Goal: Task Accomplishment & Management: Manage account settings

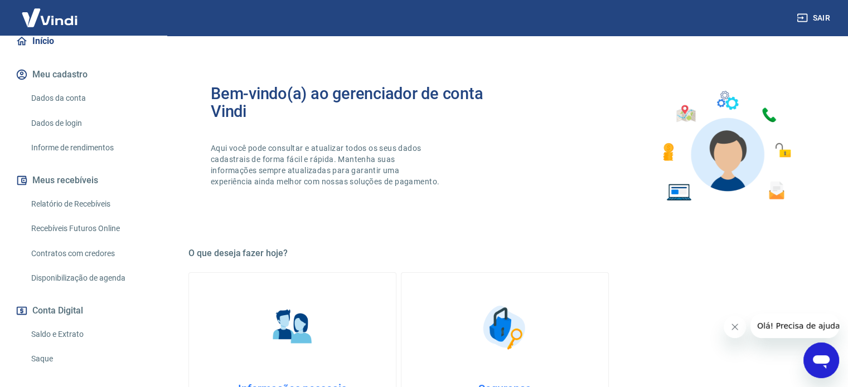
scroll to position [111, 0]
click at [80, 329] on link "Saldo e Extrato" at bounding box center [90, 334] width 127 height 23
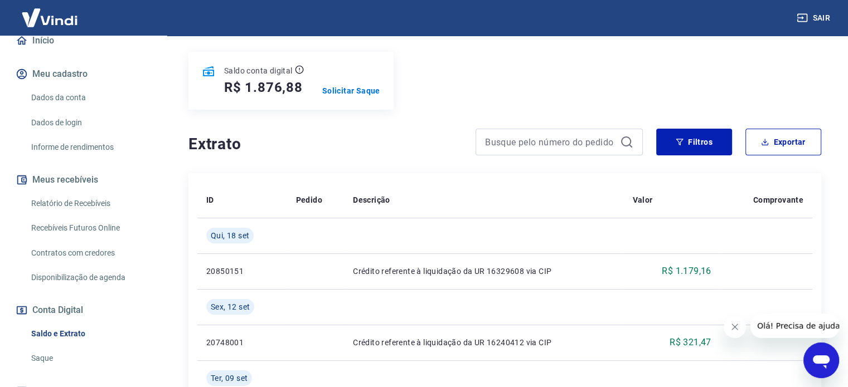
scroll to position [111, 0]
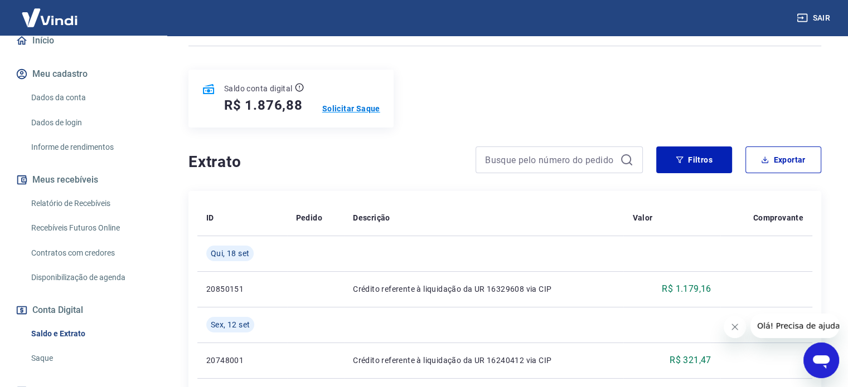
click at [370, 108] on p "Solicitar Saque" at bounding box center [351, 108] width 58 height 11
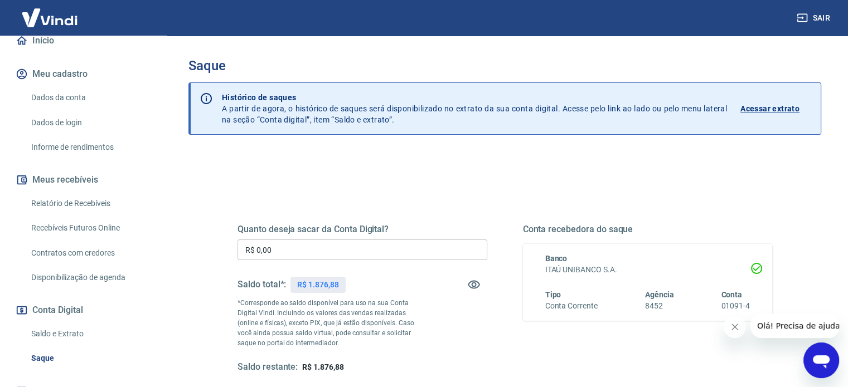
click at [315, 278] on div "R$ 1.876,88" at bounding box center [317, 285] width 55 height 16
click at [319, 285] on p "R$ 1.876,88" at bounding box center [317, 285] width 41 height 12
copy p "1.876,88"
click at [343, 246] on input "R$ 0,00" at bounding box center [362, 250] width 250 height 21
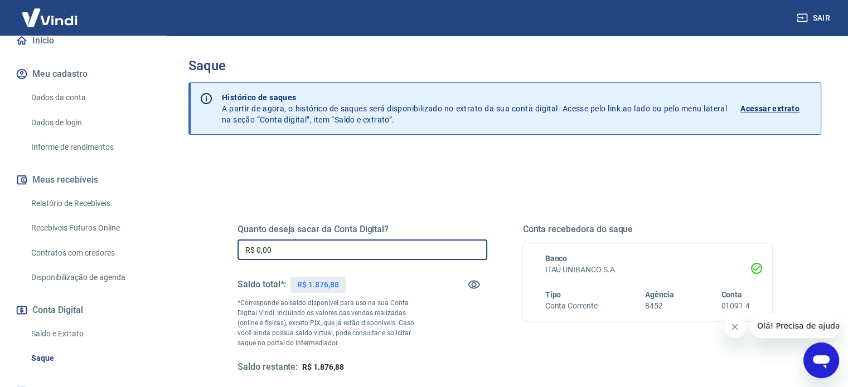
paste input "text"
drag, startPoint x: 384, startPoint y: 247, endPoint x: 203, endPoint y: 247, distance: 181.2
click at [203, 247] on div "Quanto deseja sacar da Conta Digital? R$ 0,00 ​ Saldo total*: R$ 1.876,88 *Corr…" at bounding box center [504, 352] width 633 height 399
paste input "1.876,88"
type input "R$ 1.876,88"
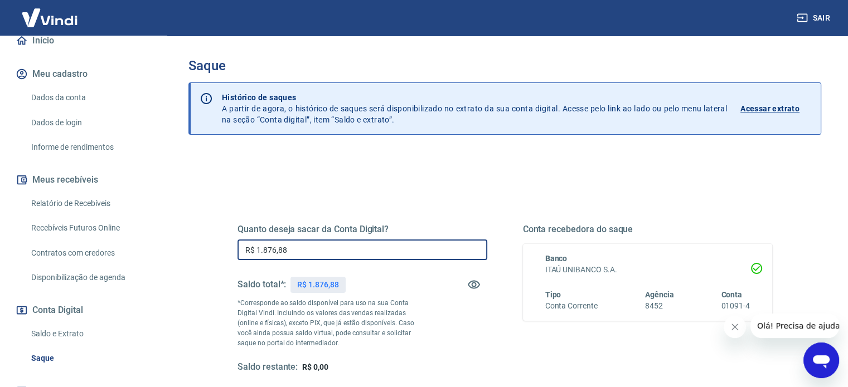
click at [538, 179] on div "Quanto deseja sacar da Conta Digital? R$ 1.876,88 ​ Saldo total*: R$ 1.876,88 *…" at bounding box center [504, 304] width 561 height 259
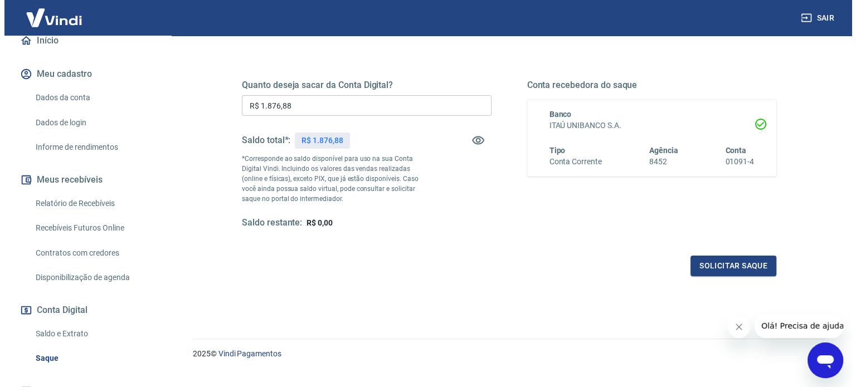
scroll to position [163, 0]
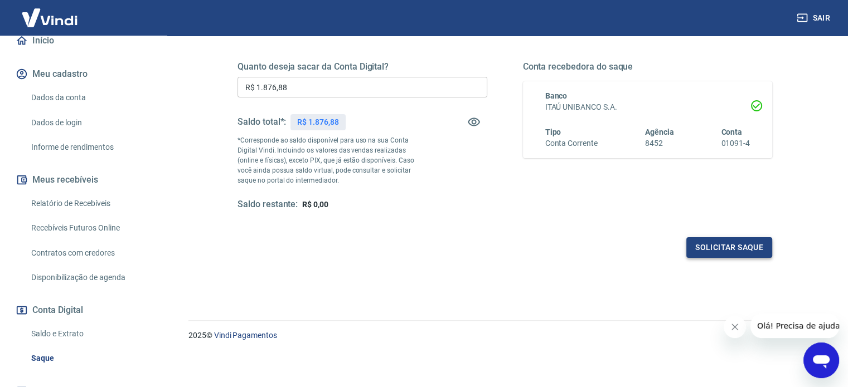
click at [757, 254] on button "Solicitar saque" at bounding box center [729, 247] width 86 height 21
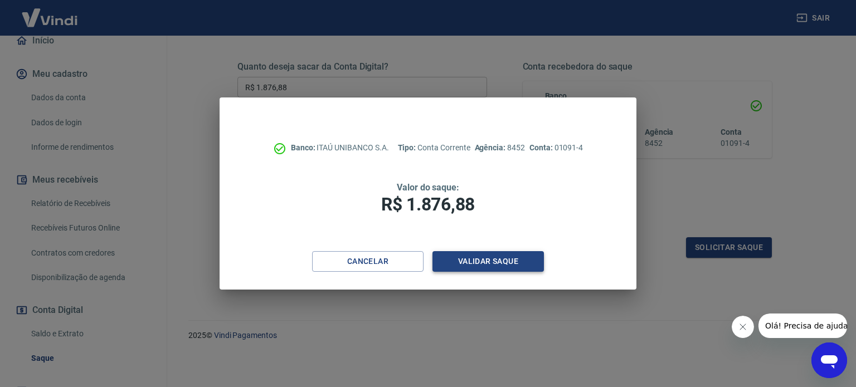
click at [514, 264] on button "Validar saque" at bounding box center [488, 261] width 111 height 21
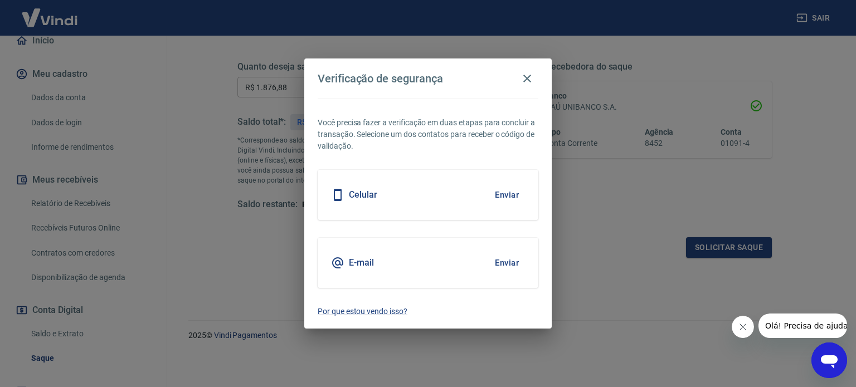
click at [509, 201] on button "Enviar" at bounding box center [507, 194] width 36 height 23
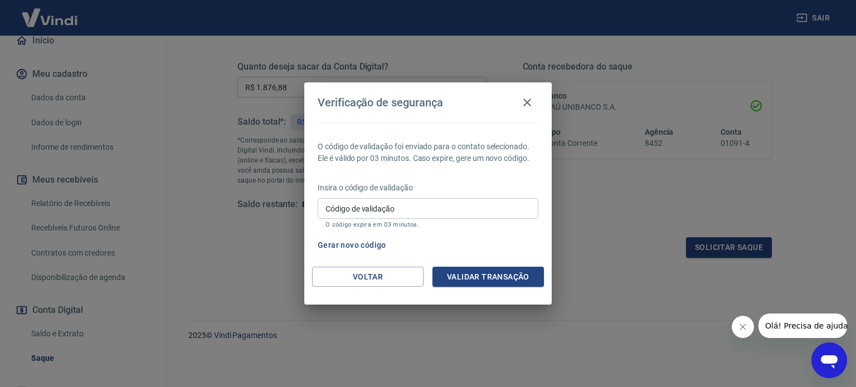
click at [470, 208] on input "Código de validação" at bounding box center [428, 208] width 221 height 21
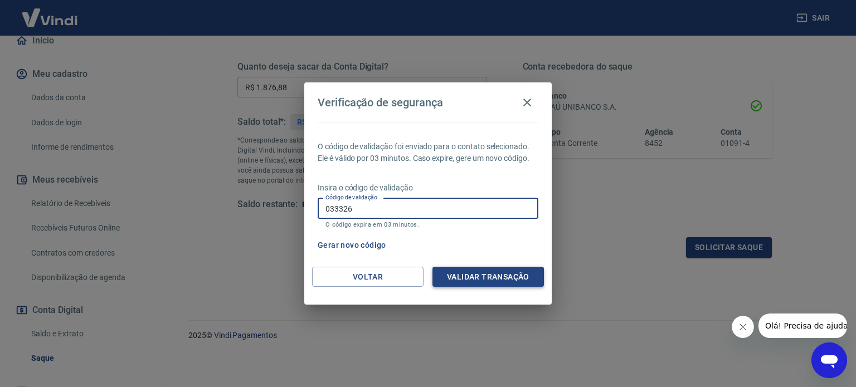
type input "033326"
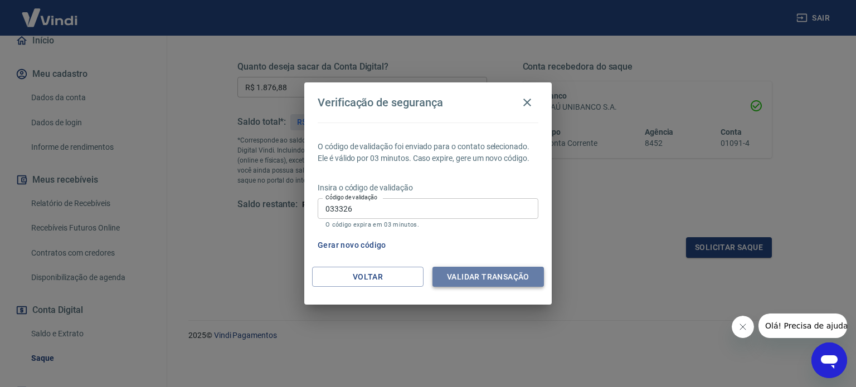
click at [481, 275] on button "Validar transação" at bounding box center [488, 277] width 111 height 21
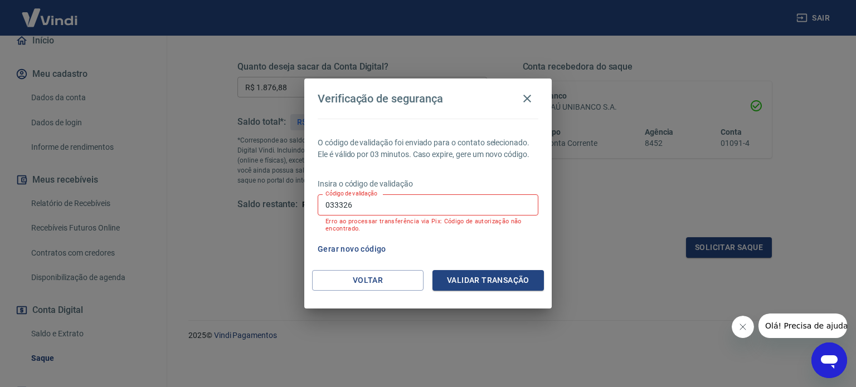
click at [412, 201] on input "033326" at bounding box center [428, 205] width 221 height 21
click at [465, 274] on button "Validar transação" at bounding box center [488, 280] width 111 height 21
click at [399, 207] on input "033326" at bounding box center [428, 205] width 221 height 21
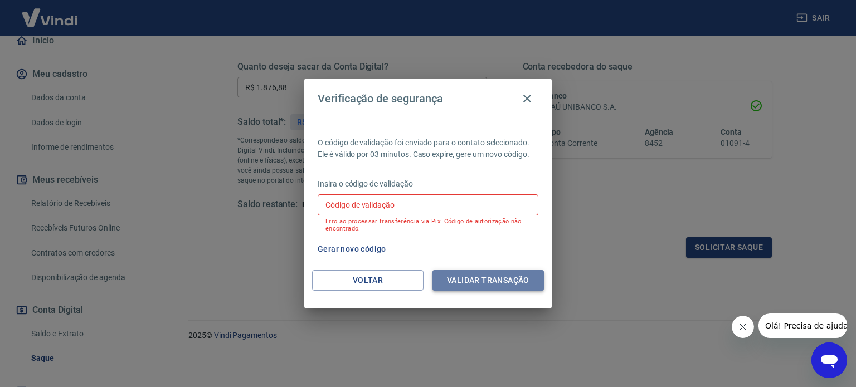
click at [468, 281] on button "Validar transação" at bounding box center [488, 280] width 111 height 21
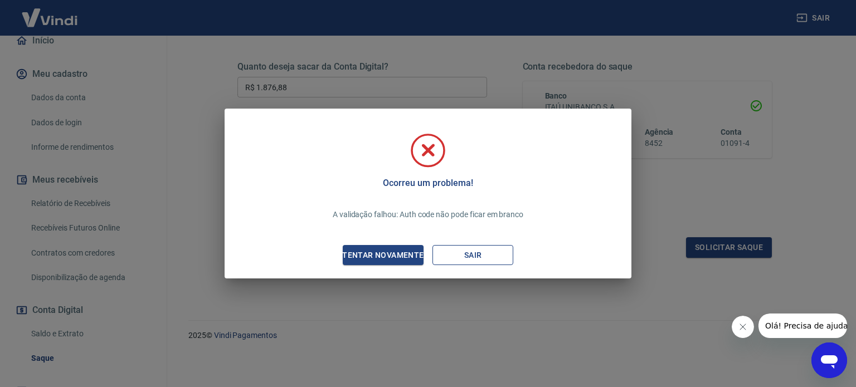
click at [466, 254] on button "Sair" at bounding box center [473, 255] width 81 height 21
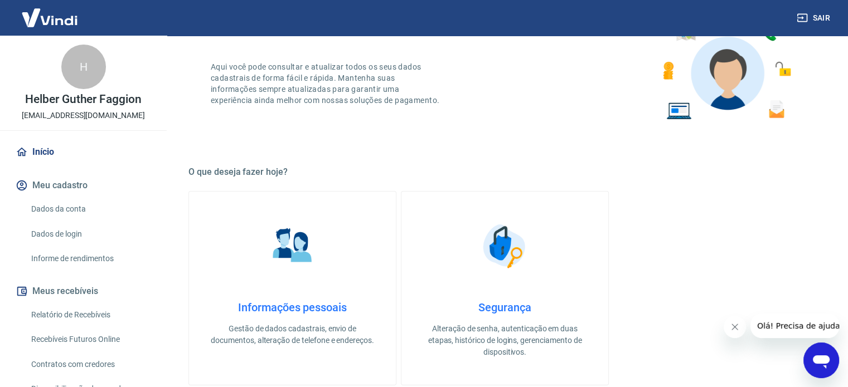
scroll to position [167, 0]
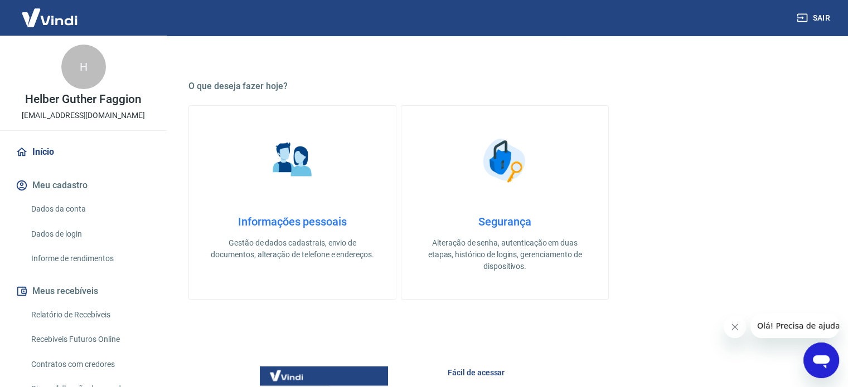
click at [96, 319] on link "Relatório de Recebíveis" at bounding box center [90, 315] width 127 height 23
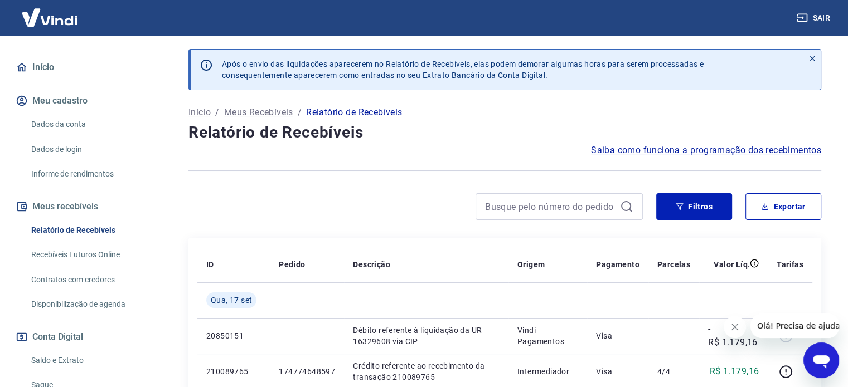
scroll to position [111, 0]
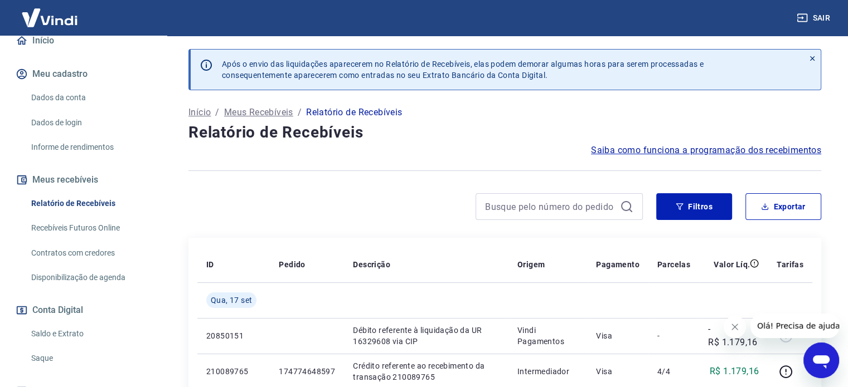
click at [87, 336] on link "Saldo e Extrato" at bounding box center [90, 334] width 127 height 23
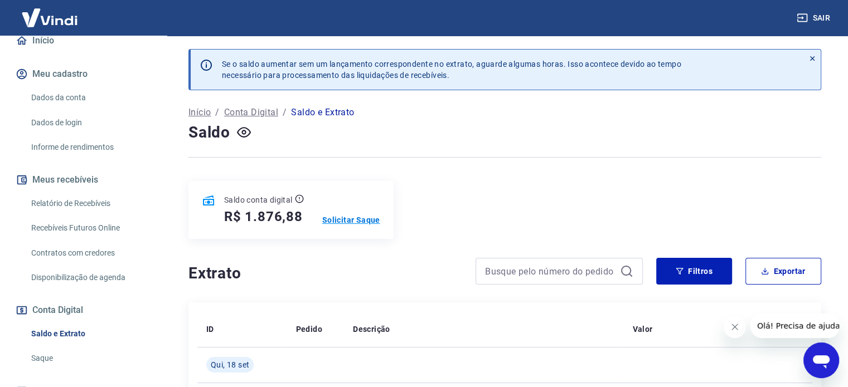
click at [356, 225] on p "Solicitar Saque" at bounding box center [351, 220] width 58 height 11
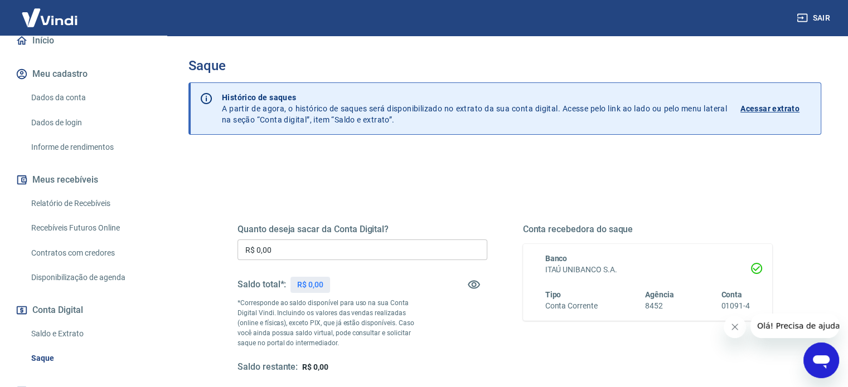
click at [314, 249] on input "R$ 0,00" at bounding box center [362, 250] width 250 height 21
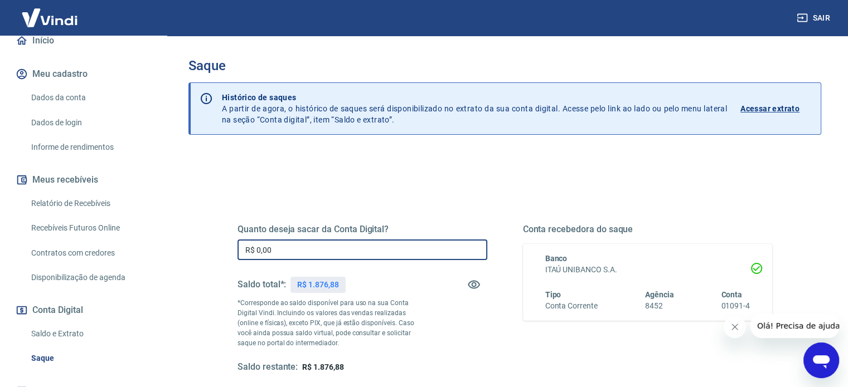
click at [314, 249] on input "R$ 0,00" at bounding box center [362, 250] width 250 height 21
paste input "1.876,88"
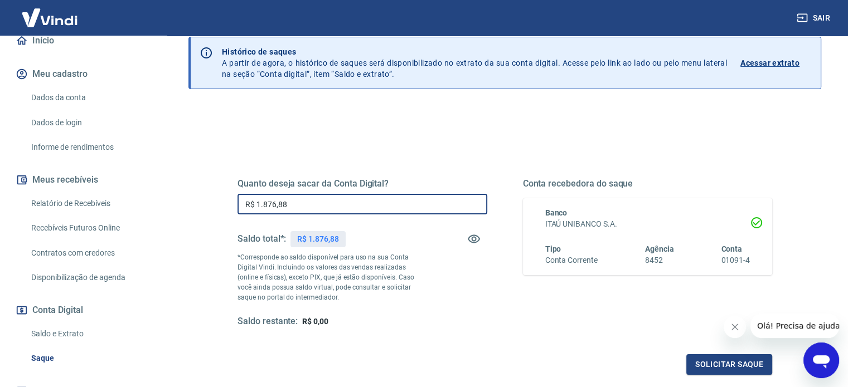
scroll to position [111, 0]
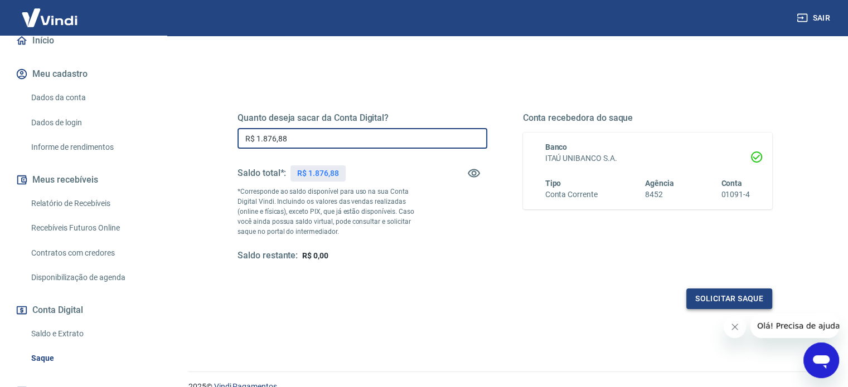
type input "R$ 1.876,88"
click at [756, 300] on button "Solicitar saque" at bounding box center [729, 299] width 86 height 21
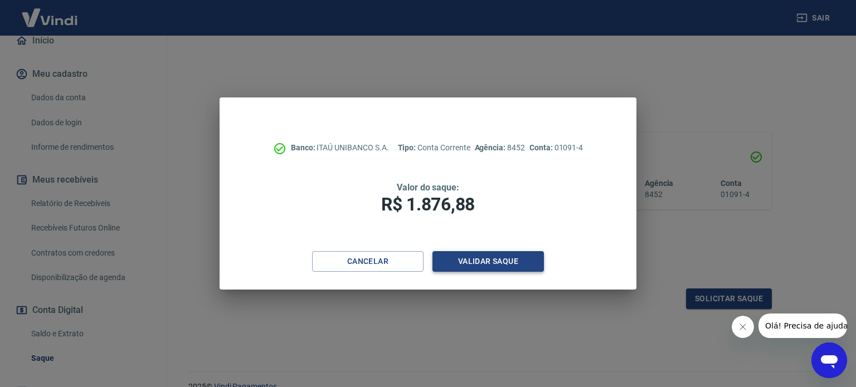
click at [482, 258] on button "Validar saque" at bounding box center [488, 261] width 111 height 21
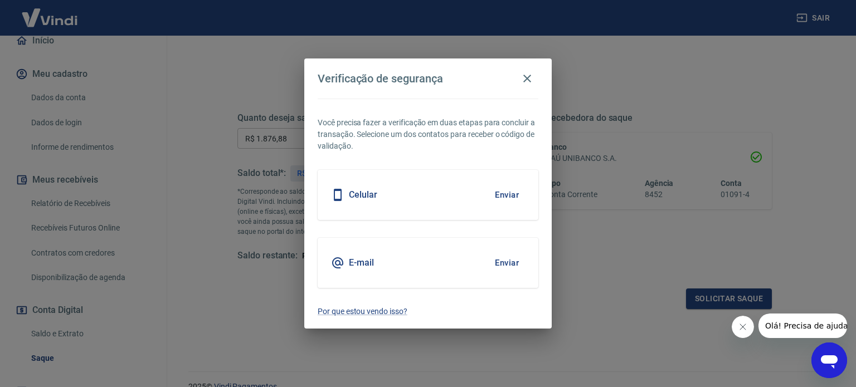
click at [416, 196] on div "Celular Enviar" at bounding box center [428, 195] width 221 height 50
click at [502, 193] on button "Enviar" at bounding box center [507, 194] width 36 height 23
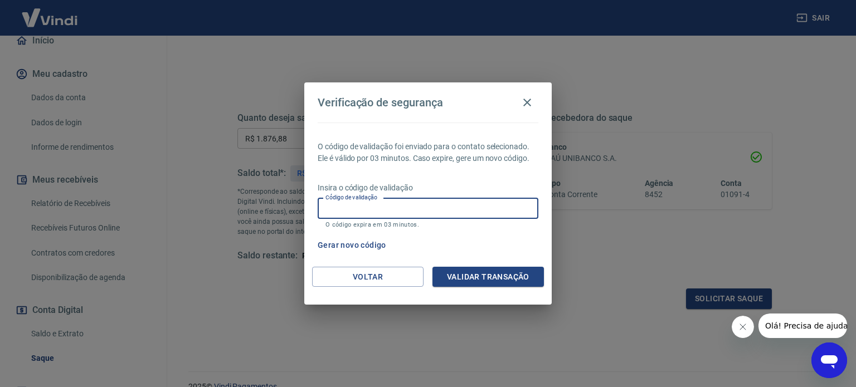
click at [466, 218] on input "Código de validação" at bounding box center [428, 208] width 221 height 21
click at [403, 227] on p "O código expira em 03 minutos." at bounding box center [428, 224] width 205 height 7
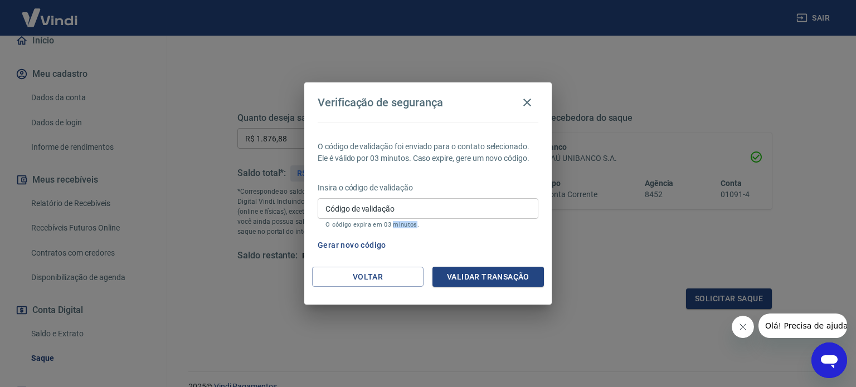
click at [402, 227] on p "O código expira em 03 minutos." at bounding box center [428, 224] width 205 height 7
click at [366, 247] on button "Gerar novo código" at bounding box center [351, 245] width 77 height 21
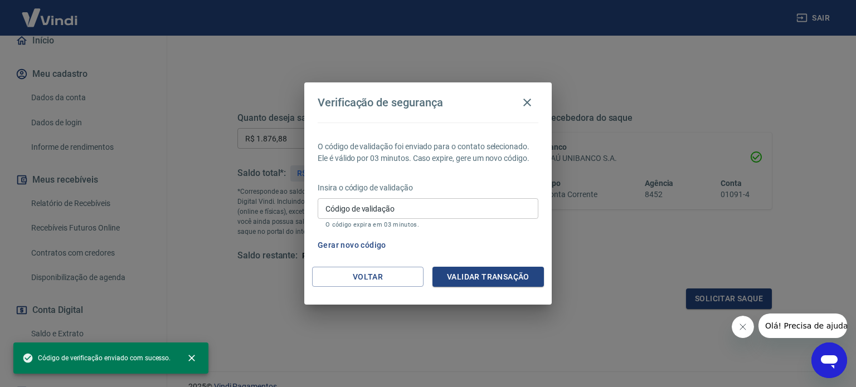
click at [371, 197] on div "Insira o código de validação Código de validação Código de validação O código e…" at bounding box center [428, 206] width 221 height 48
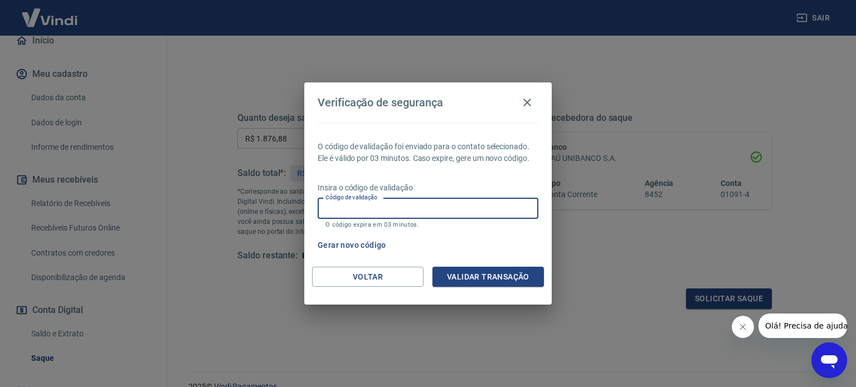
click at [376, 205] on input "Código de validação" at bounding box center [428, 208] width 221 height 21
click at [487, 242] on div "Gerar novo código" at bounding box center [425, 245] width 225 height 21
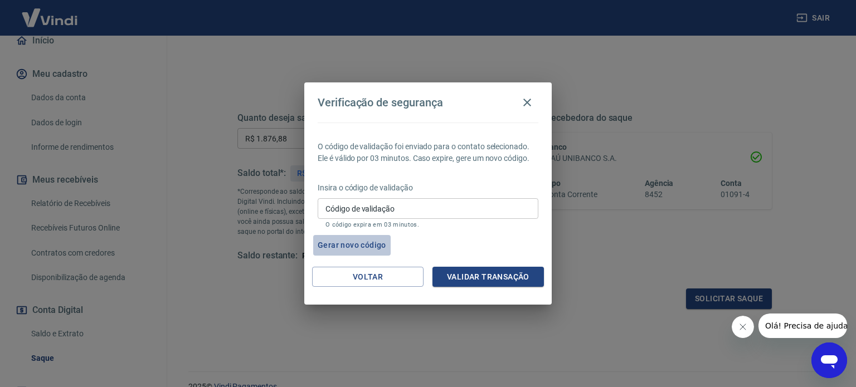
click at [362, 244] on button "Gerar novo código" at bounding box center [351, 245] width 77 height 21
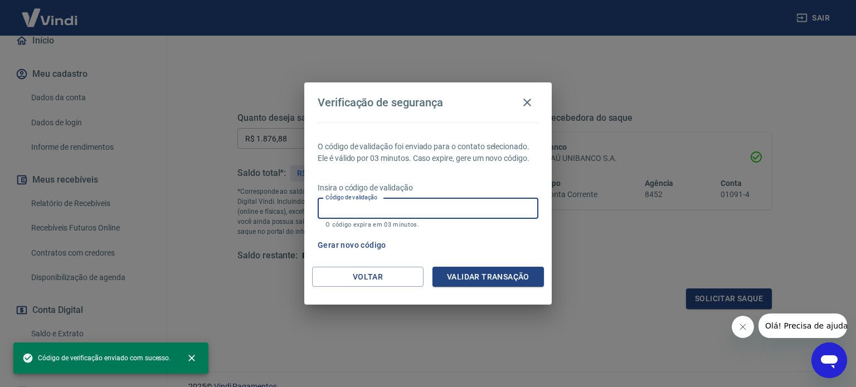
click at [401, 205] on input "Código de validação" at bounding box center [428, 208] width 221 height 21
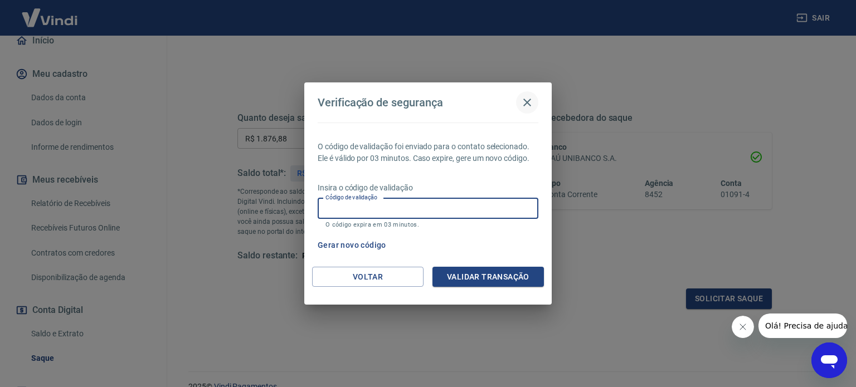
click at [528, 101] on icon "button" at bounding box center [527, 103] width 8 height 8
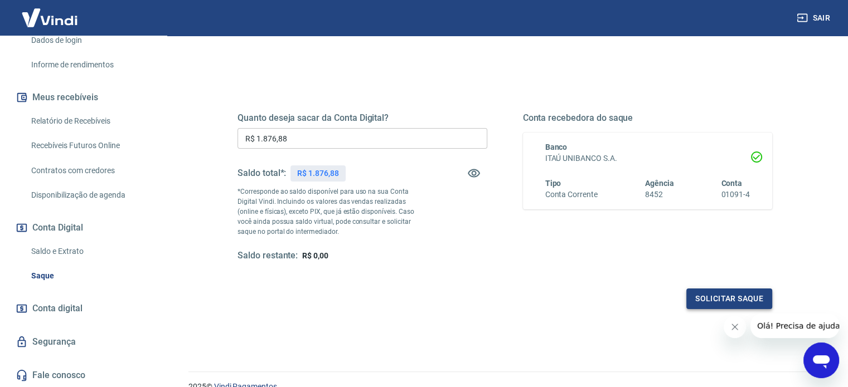
click at [726, 300] on button "Solicitar saque" at bounding box center [729, 299] width 86 height 21
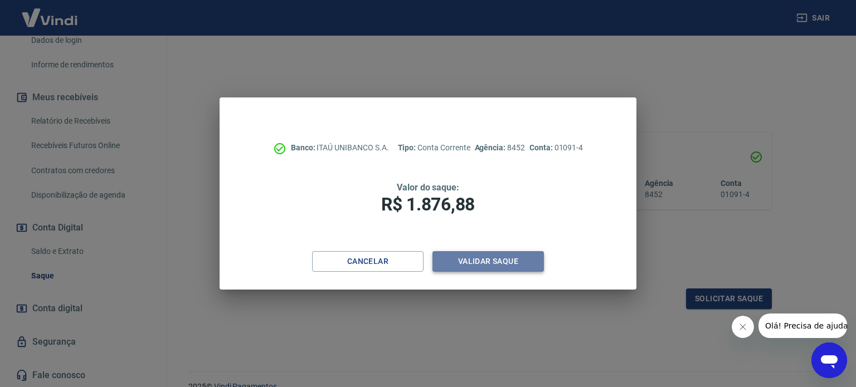
click at [478, 259] on button "Validar saque" at bounding box center [488, 261] width 111 height 21
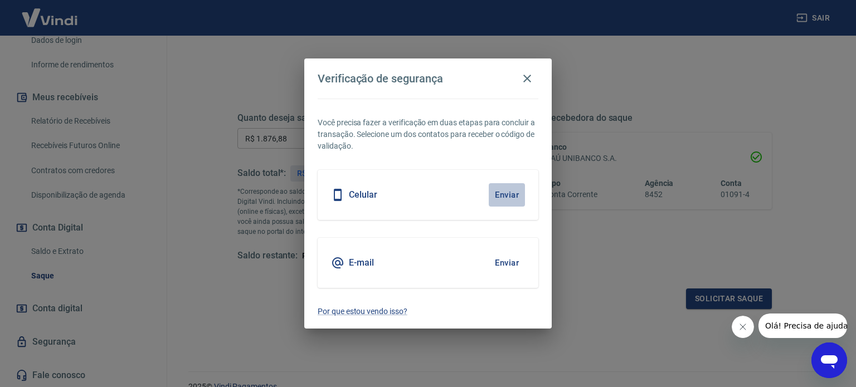
click at [501, 191] on button "Enviar" at bounding box center [507, 194] width 36 height 23
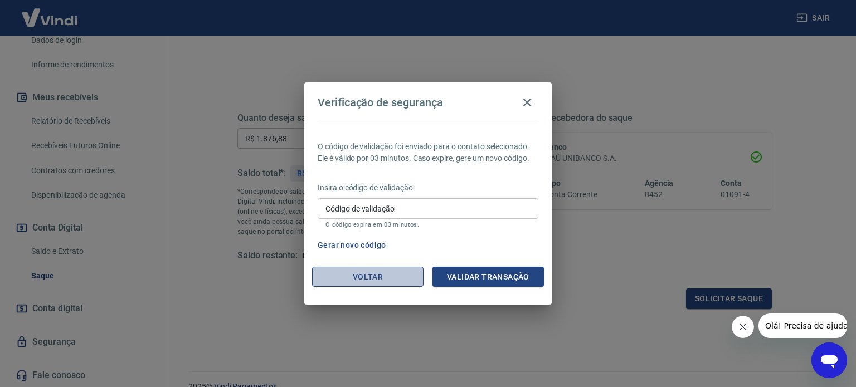
click at [404, 284] on button "Voltar" at bounding box center [367, 277] width 111 height 21
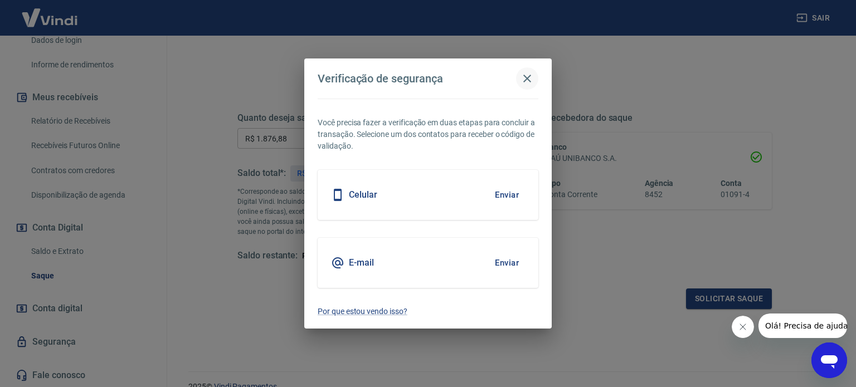
click at [531, 80] on icon "button" at bounding box center [527, 78] width 13 height 13
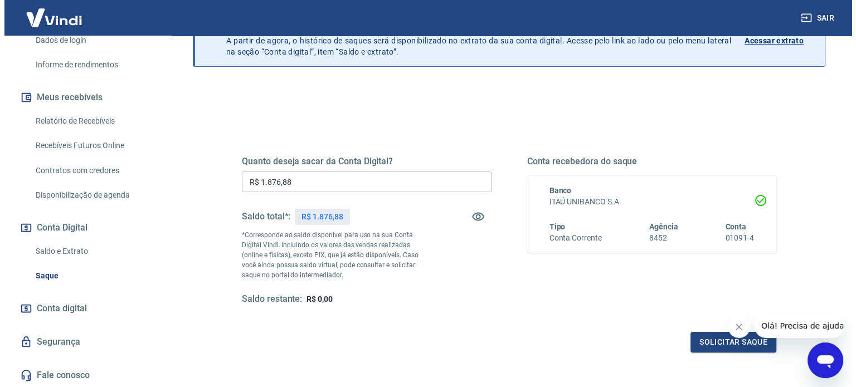
scroll to position [0, 0]
